Goal: Transaction & Acquisition: Purchase product/service

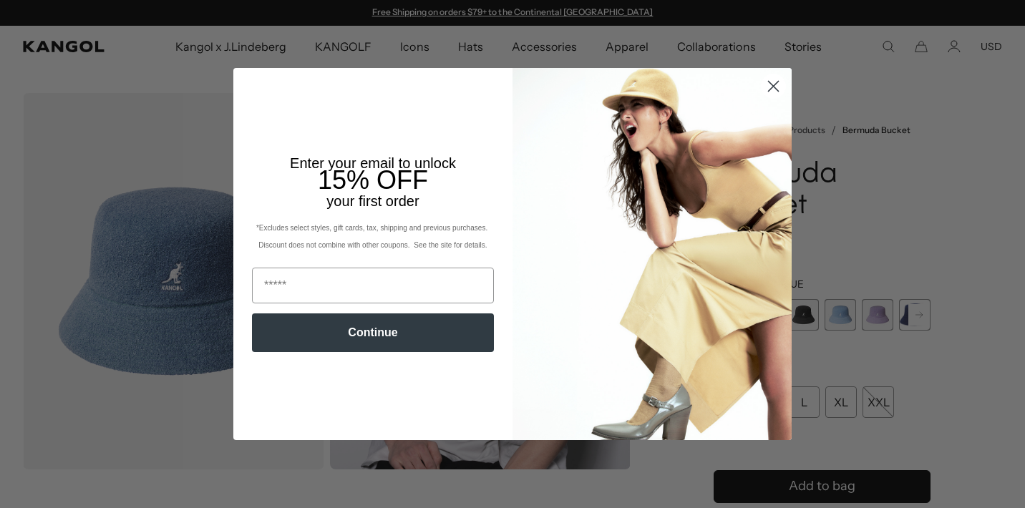
click at [772, 79] on circle "Close dialog" at bounding box center [774, 86] width 24 height 24
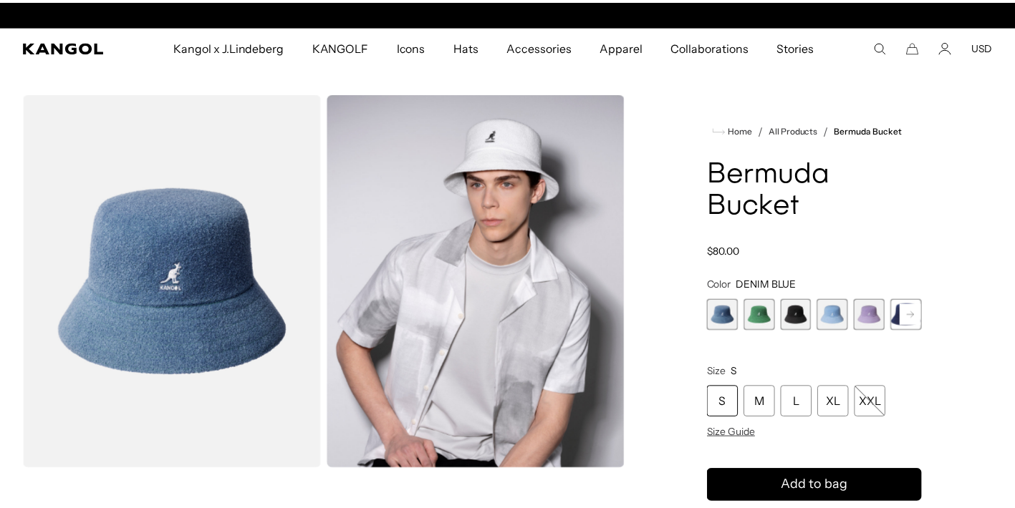
scroll to position [0, 295]
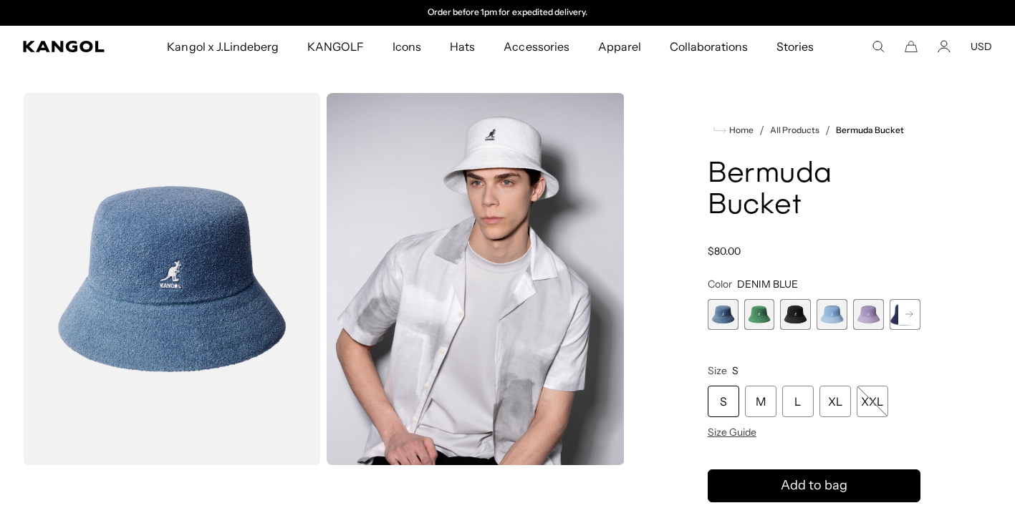
click at [914, 315] on rect at bounding box center [908, 314] width 21 height 21
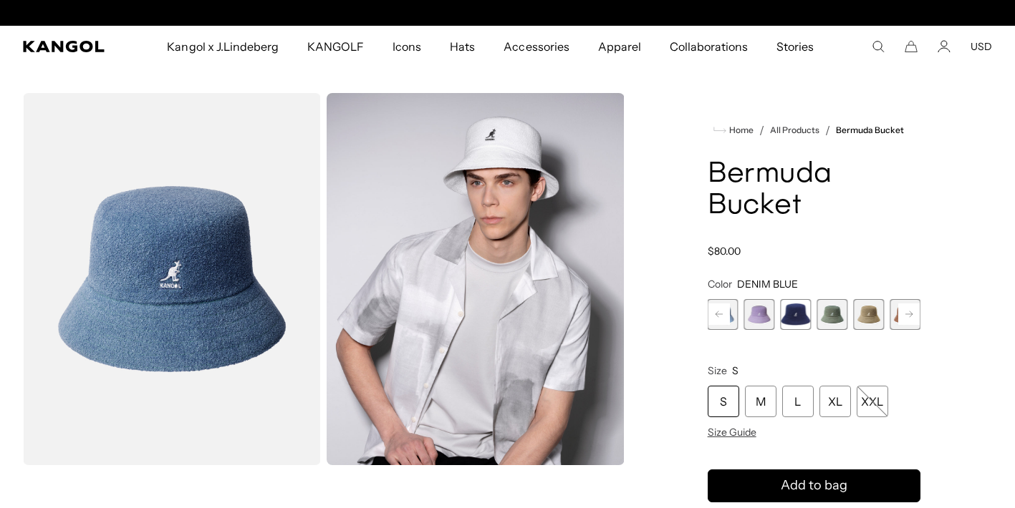
click at [914, 315] on rect at bounding box center [908, 314] width 21 height 21
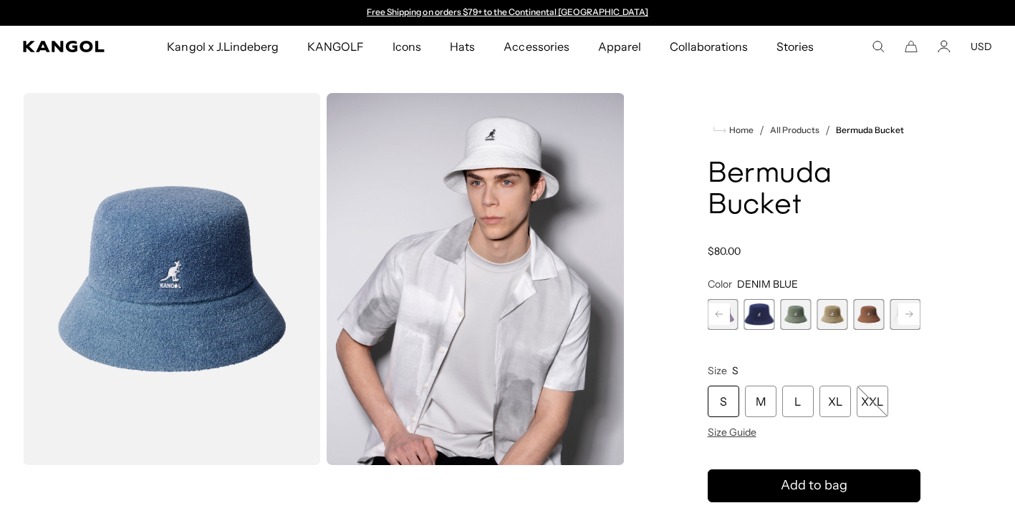
click at [833, 317] on span "8 of 11" at bounding box center [831, 314] width 31 height 31
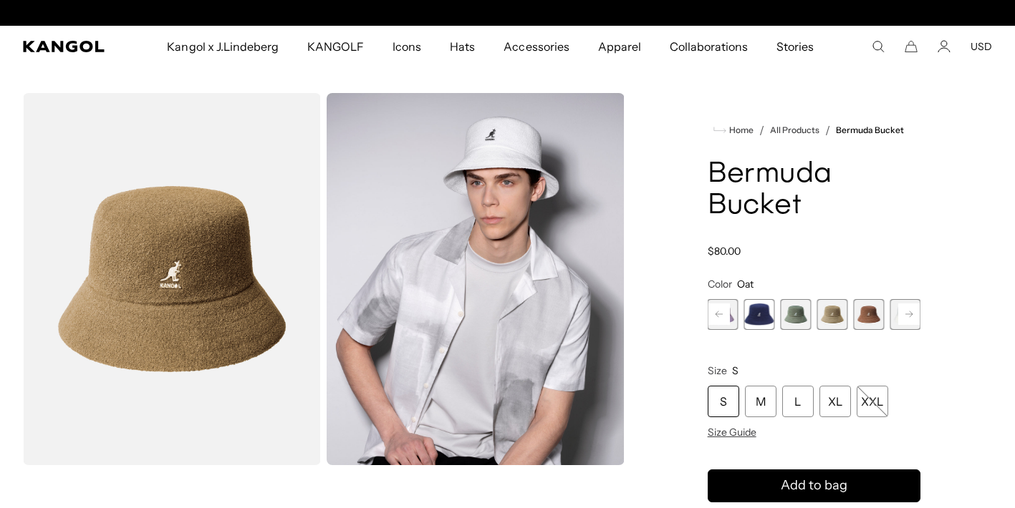
scroll to position [0, 295]
click at [869, 313] on span "9 of 11" at bounding box center [868, 314] width 31 height 31
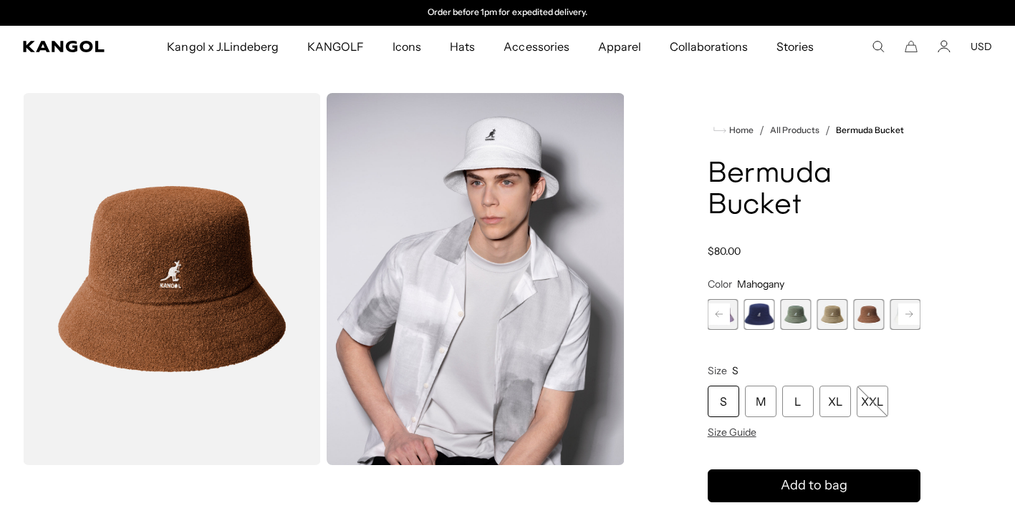
click at [924, 316] on div "Home / All Products / Bermuda Bucket Bermuda Bucket Regular price $80.00 Regula…" at bounding box center [814, 468] width 356 height 750
click at [920, 316] on div "Home / All Products / Bermuda Bucket Bermuda Bucket Regular price $80.00 Regula…" at bounding box center [814, 468] width 356 height 750
click at [914, 314] on rect at bounding box center [908, 314] width 21 height 21
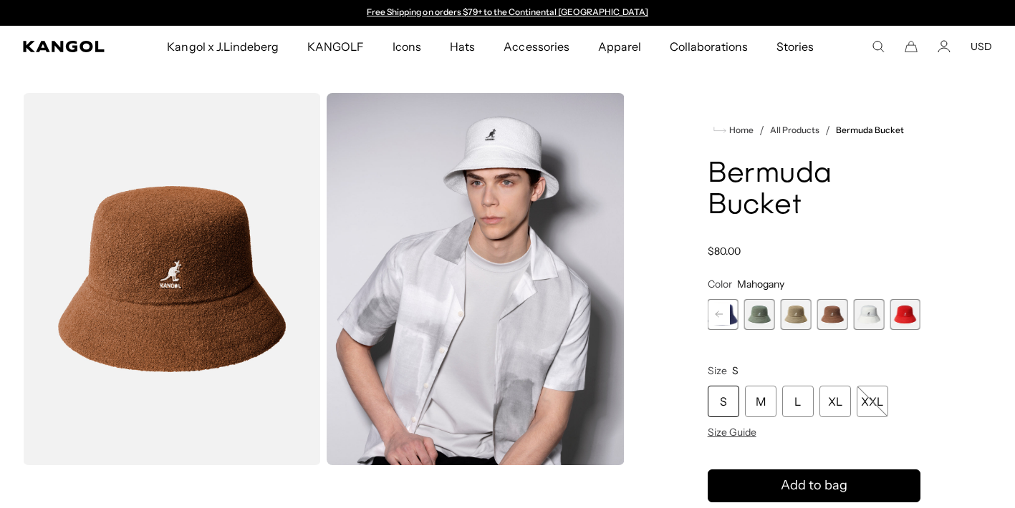
click at [914, 314] on span "11 of 11" at bounding box center [904, 314] width 31 height 31
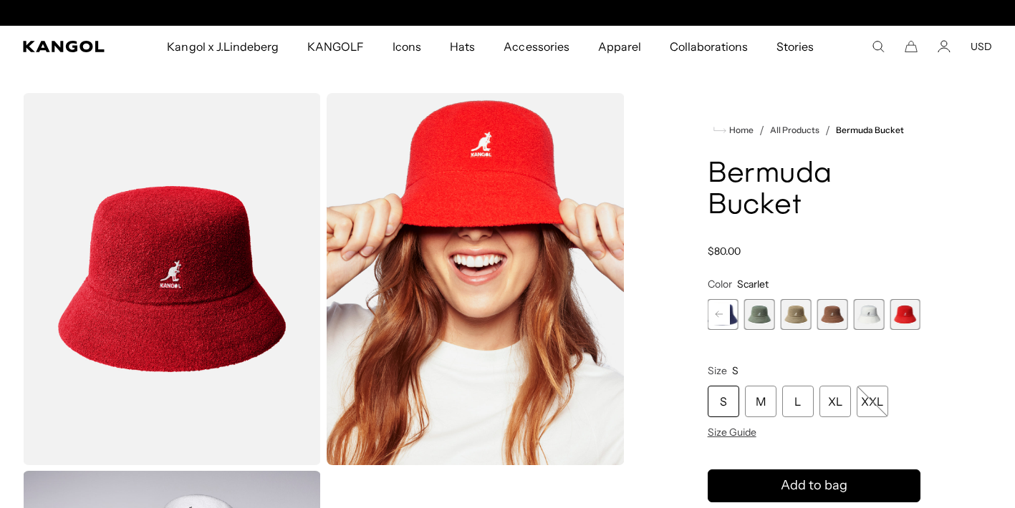
scroll to position [0, 295]
click at [796, 320] on span "8 of 11" at bounding box center [795, 314] width 31 height 31
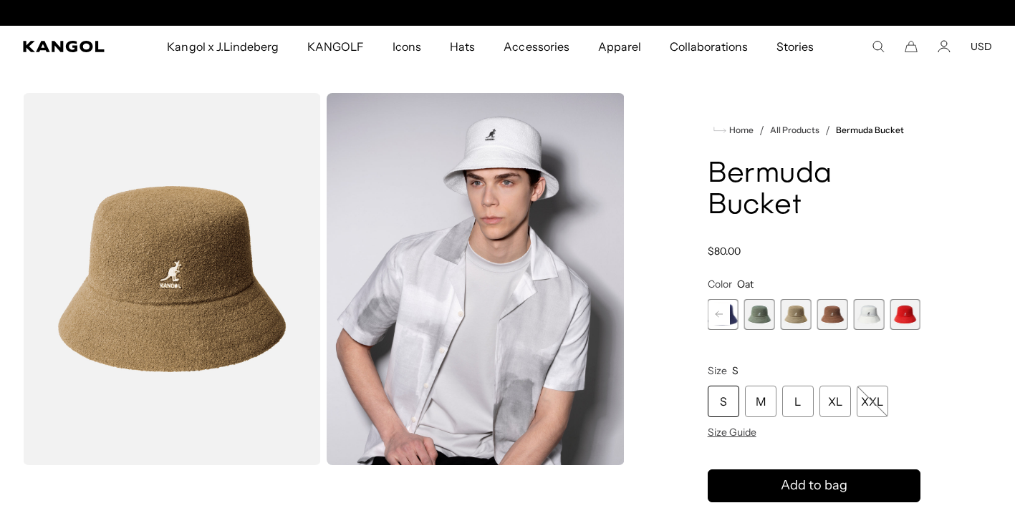
scroll to position [0, 295]
